Goal: Task Accomplishment & Management: Use online tool/utility

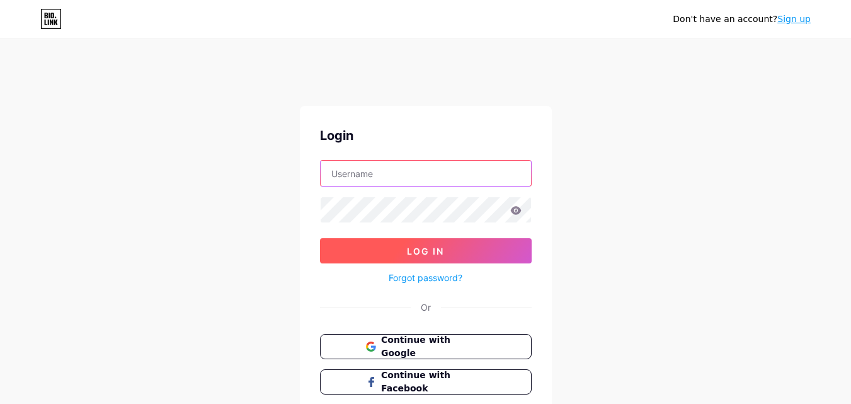
type input "[EMAIL_ADDRESS][DOMAIN_NAME]"
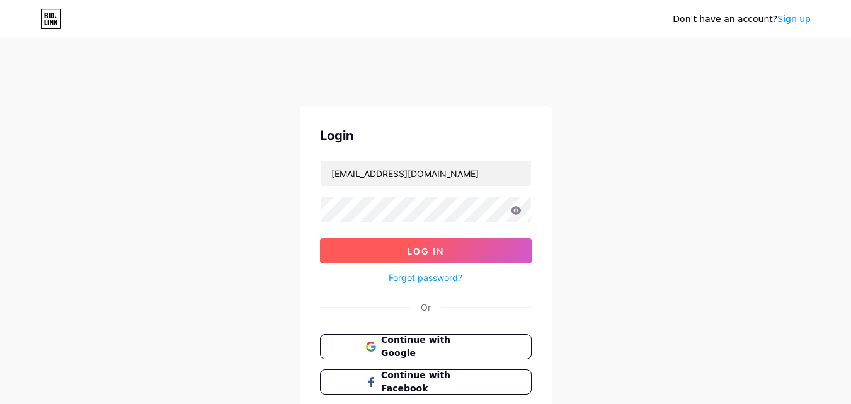
click at [387, 253] on button "Log In" at bounding box center [426, 250] width 212 height 25
click at [529, 255] on button "Log In" at bounding box center [426, 250] width 212 height 25
click at [407, 252] on span "Log In" at bounding box center [425, 251] width 37 height 11
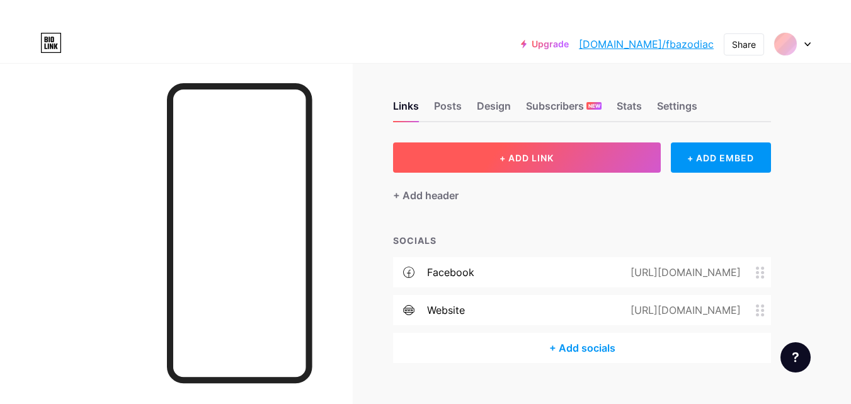
click at [518, 159] on span "+ ADD LINK" at bounding box center [526, 157] width 54 height 11
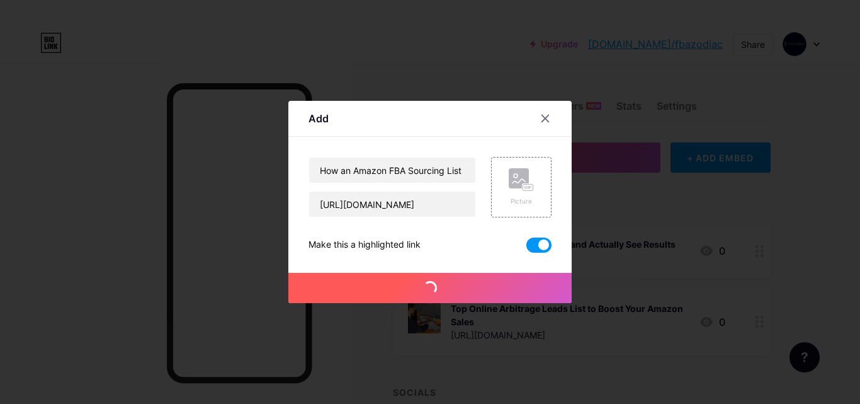
click at [356, 285] on button "Save" at bounding box center [429, 288] width 283 height 30
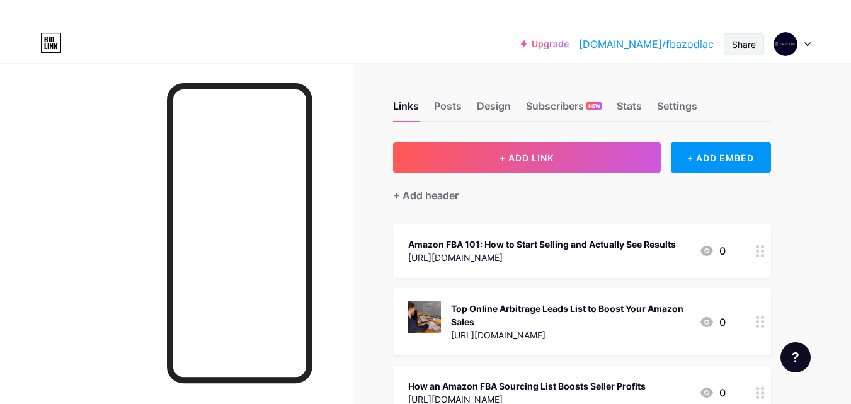
click at [744, 46] on div "Share" at bounding box center [744, 44] width 24 height 13
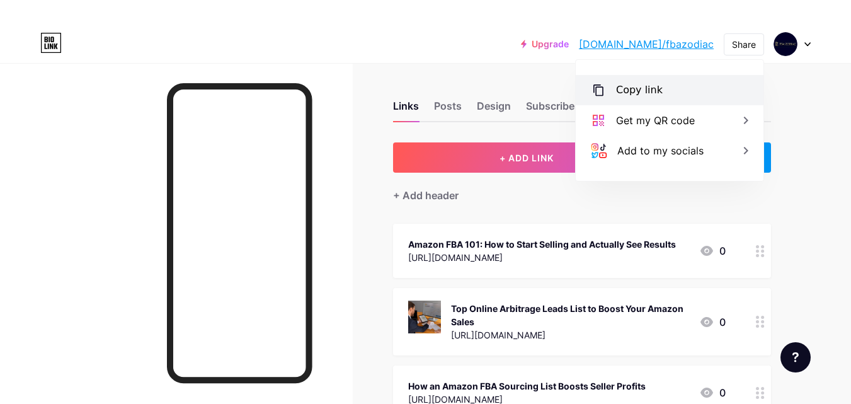
click at [641, 88] on div "Copy link" at bounding box center [639, 89] width 47 height 15
